Goal: Task Accomplishment & Management: Use online tool/utility

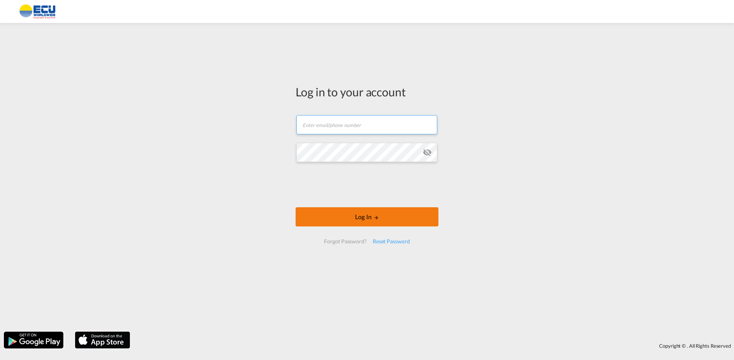
type input "[EMAIL_ADDRESS][DOMAIN_NAME]"
click at [361, 218] on button "Log In" at bounding box center [367, 216] width 143 height 19
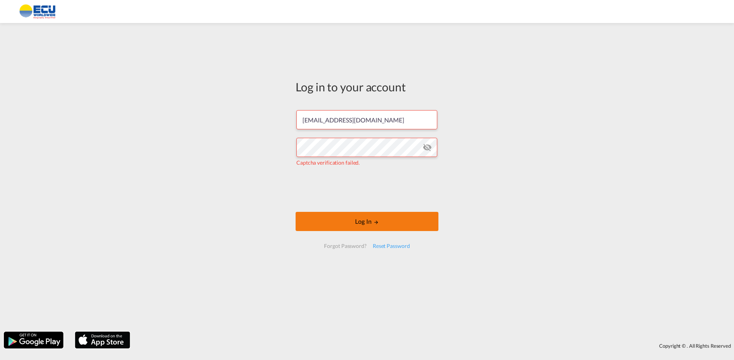
click at [358, 221] on button "Log In" at bounding box center [367, 221] width 143 height 19
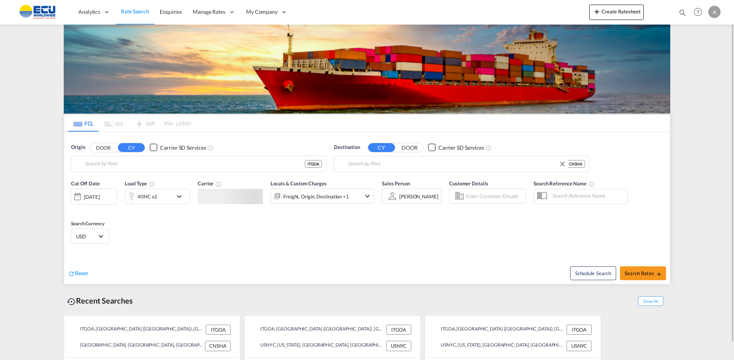
type input "[GEOGRAPHIC_DATA] ([GEOGRAPHIC_DATA]), [GEOGRAPHIC_DATA]"
type input "[GEOGRAPHIC_DATA], [GEOGRAPHIC_DATA]"
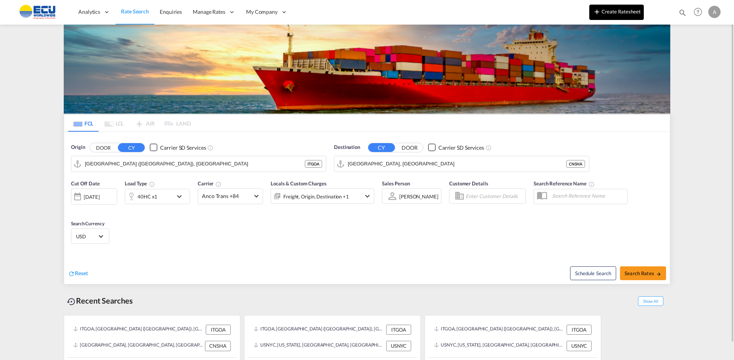
click at [607, 9] on button "Create Ratesheet" at bounding box center [616, 12] width 54 height 15
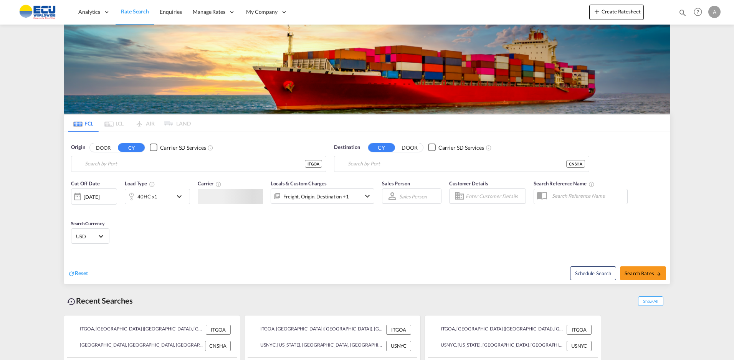
type input "[GEOGRAPHIC_DATA] ([GEOGRAPHIC_DATA]), [GEOGRAPHIC_DATA]"
type input "[GEOGRAPHIC_DATA], [GEOGRAPHIC_DATA]"
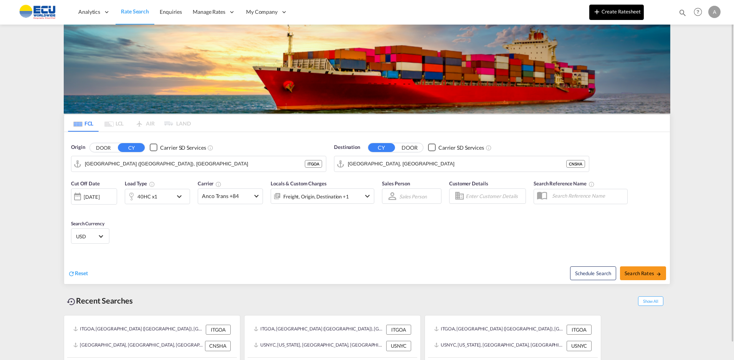
click at [610, 14] on button "Create Ratesheet" at bounding box center [616, 12] width 54 height 15
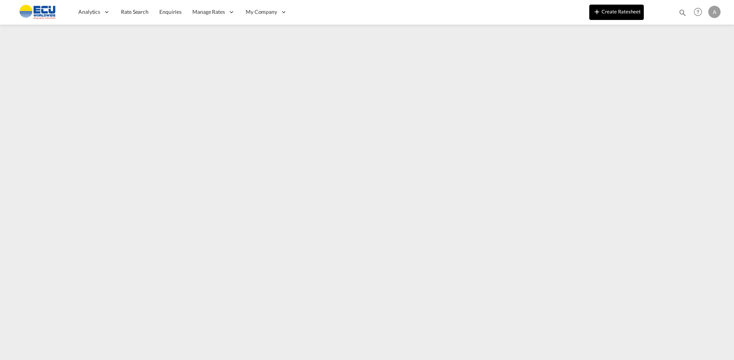
click at [610, 14] on button "Create Ratesheet" at bounding box center [616, 12] width 54 height 15
